Goal: Find specific fact: Find specific fact

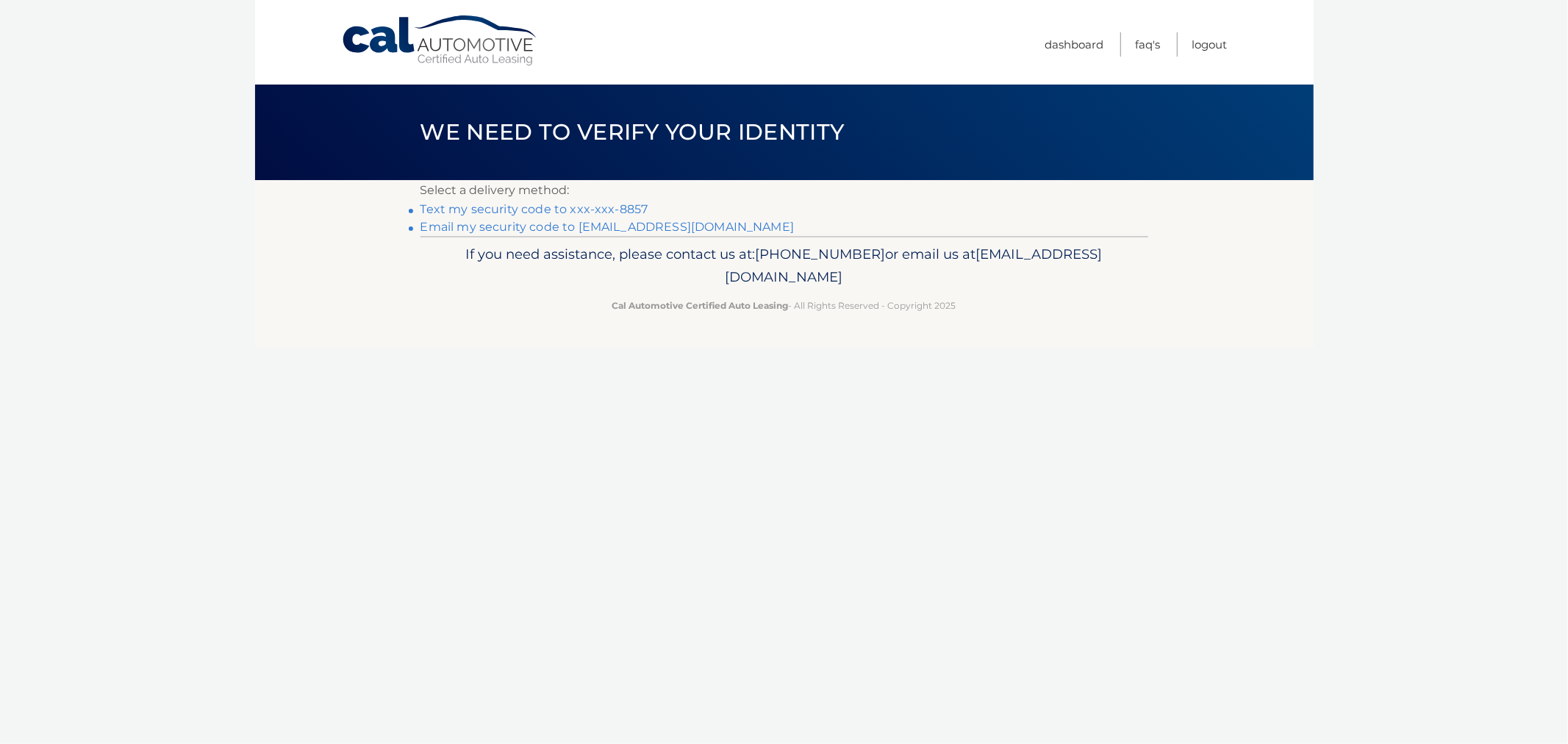
click at [473, 209] on link "Text my security code to xxx-xxx-8857" at bounding box center [534, 209] width 228 height 14
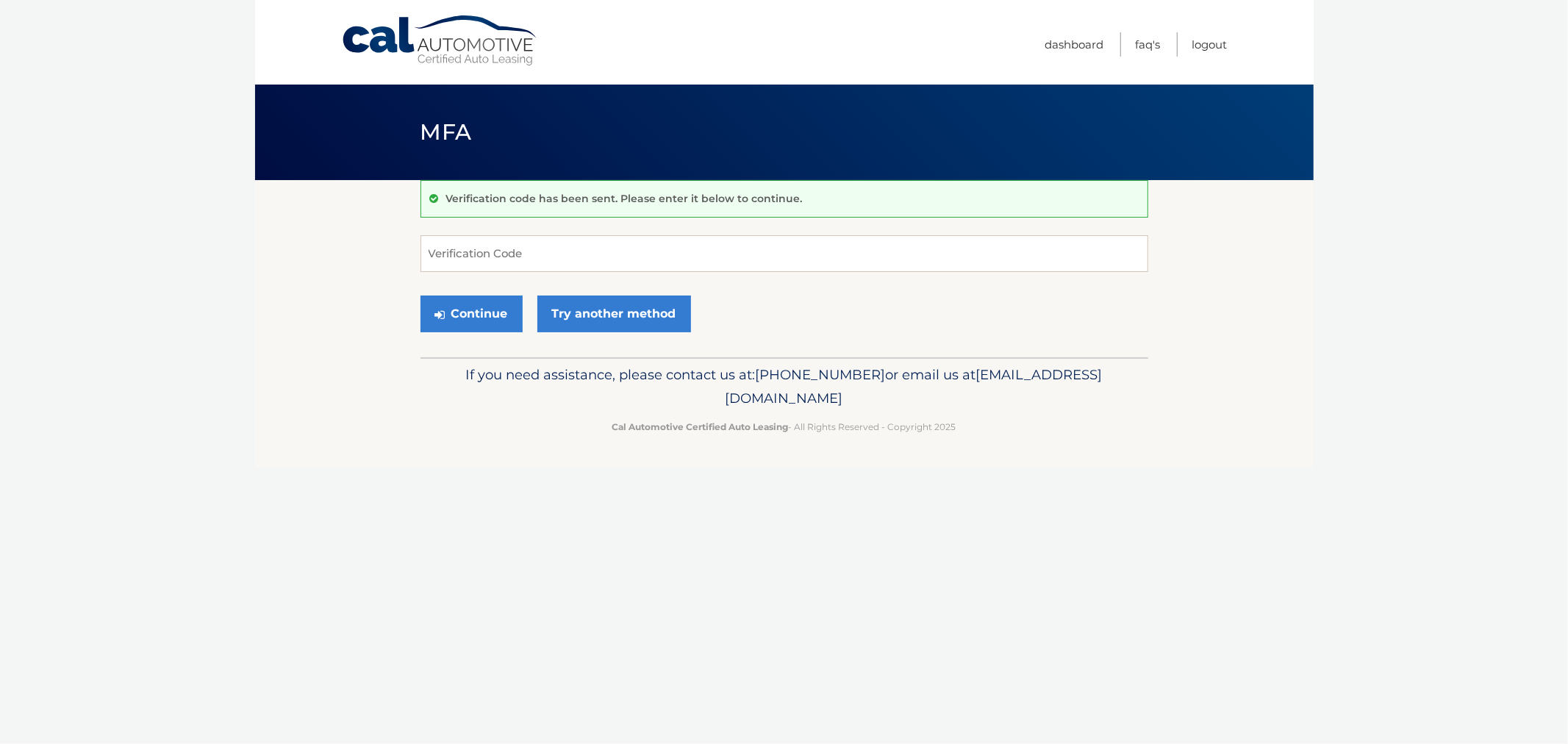
drag, startPoint x: 317, startPoint y: 294, endPoint x: 484, endPoint y: 282, distance: 167.4
click at [317, 294] on section "Verification code has been sent. Please enter it below to continue. Verificatio…" at bounding box center [784, 269] width 1059 height 177
click at [501, 260] on input "Verification Code" at bounding box center [784, 253] width 728 height 37
type input "737130"
click at [420, 296] on button "Continue" at bounding box center [471, 314] width 102 height 37
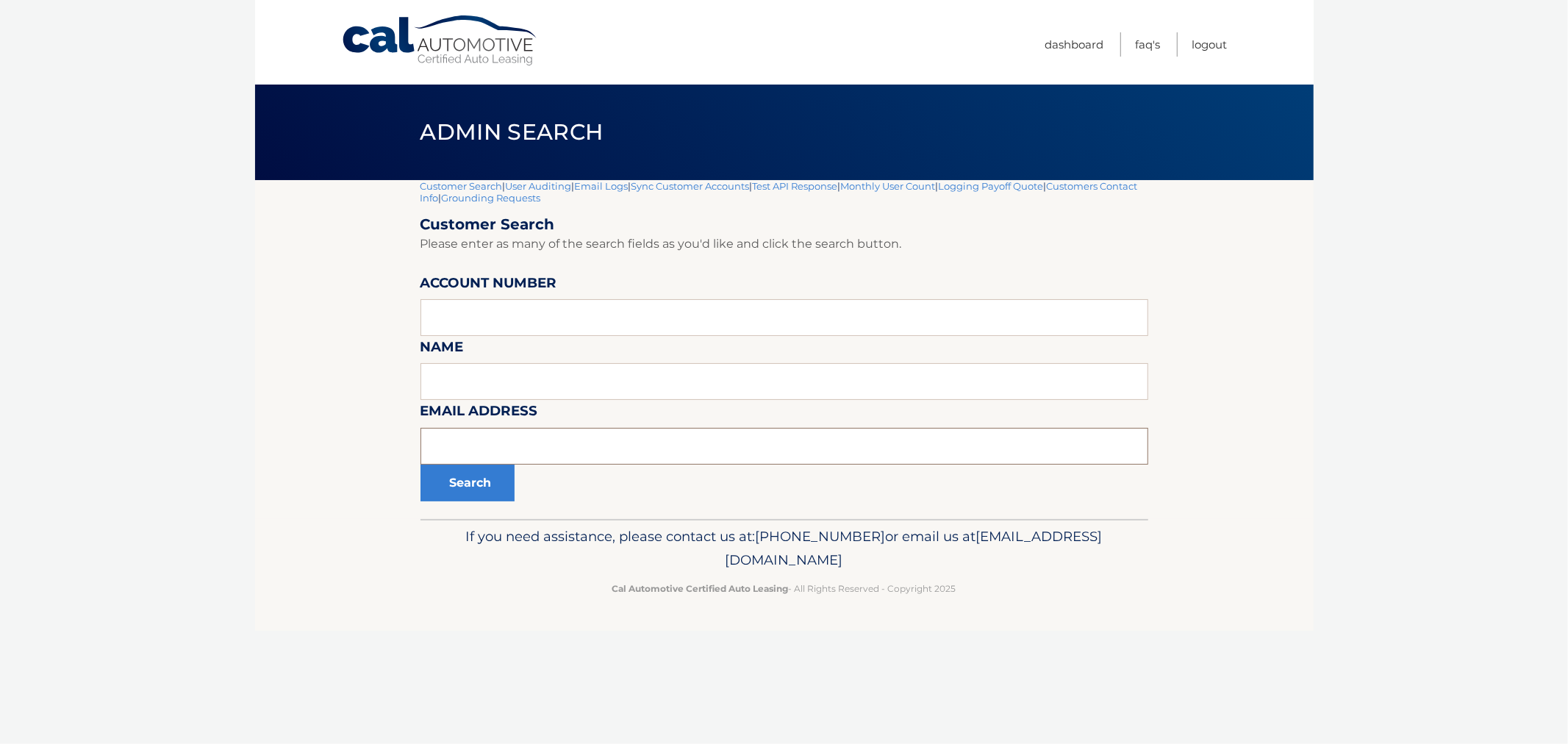
click at [511, 446] on input "text" at bounding box center [784, 446] width 728 height 37
paste input "rvalenti123@yahoo.com"
type input "rvalenti123@yahoo.com"
click at [501, 482] on button "Search" at bounding box center [467, 483] width 94 height 37
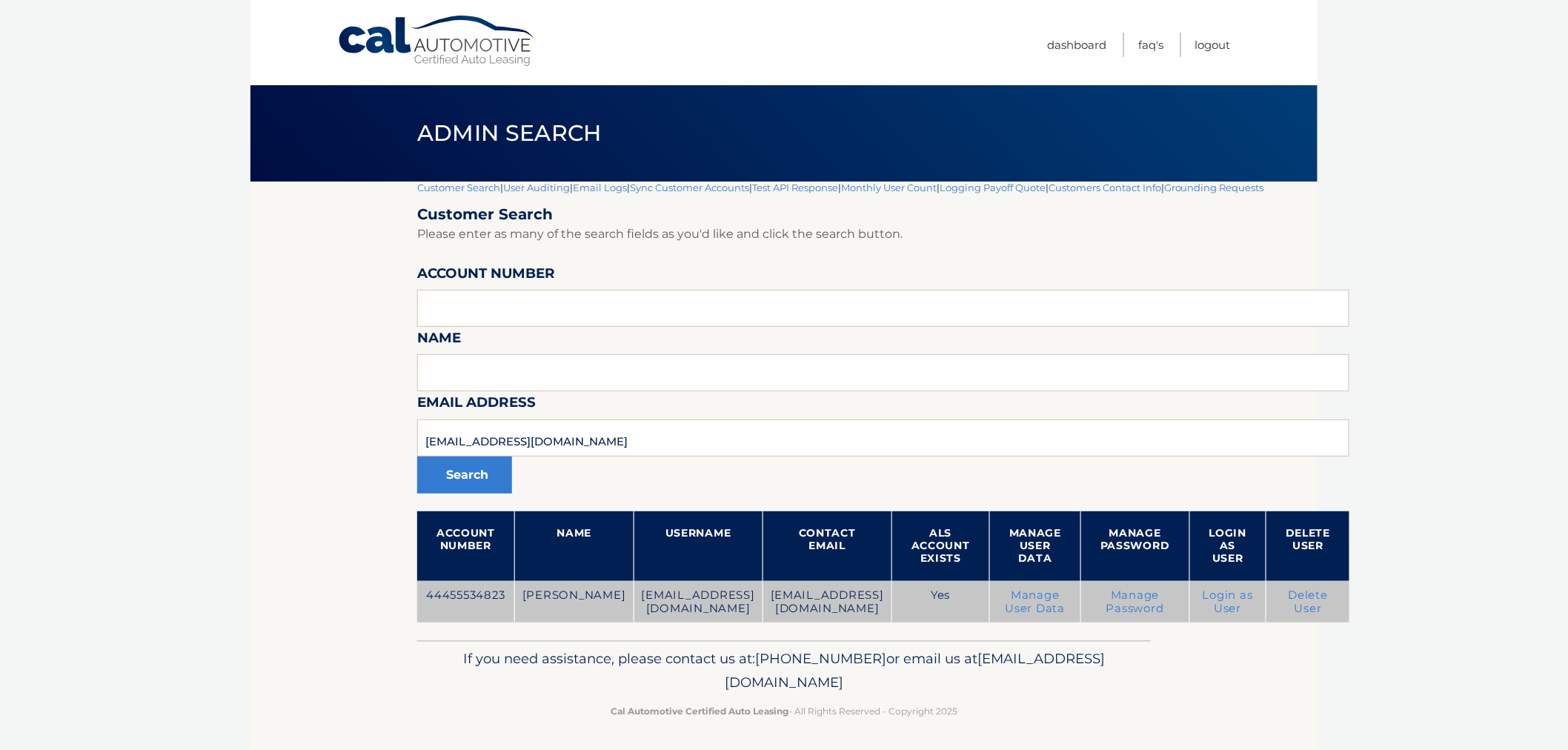
click at [439, 594] on td "44455534823" at bounding box center [466, 603] width 98 height 42
copy td "44455534823"
